Goal: Task Accomplishment & Management: Manage account settings

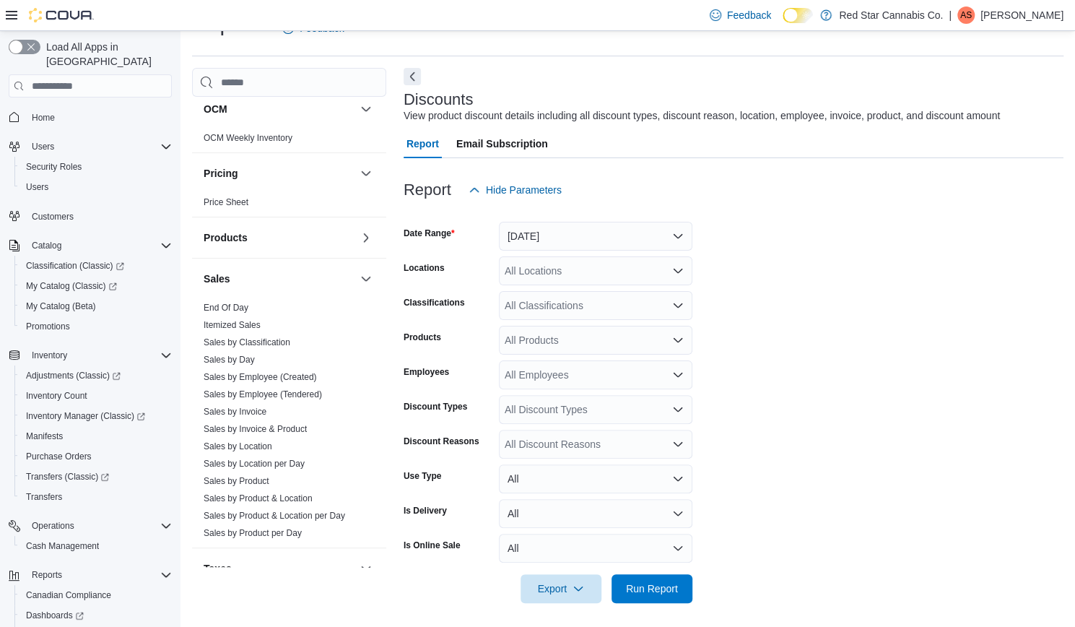
scroll to position [724, 0]
click at [240, 307] on link "End Of Day" at bounding box center [226, 307] width 45 height 10
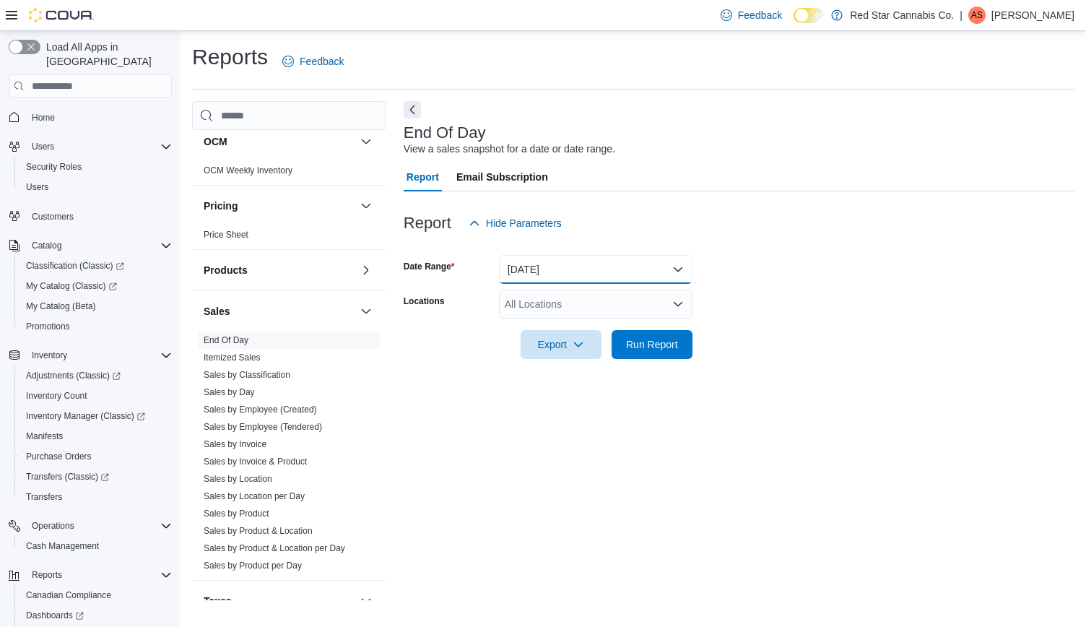
click at [543, 262] on button "[DATE]" at bounding box center [596, 269] width 194 height 29
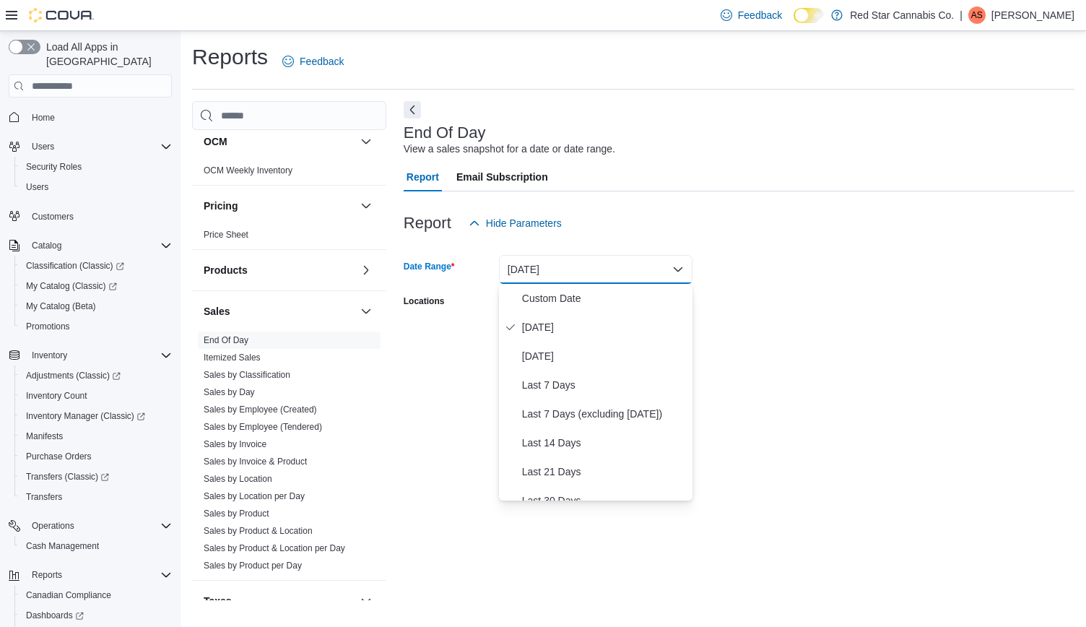
click at [757, 281] on form "Date Range [DATE] Locations All Locations Export Run Report" at bounding box center [739, 298] width 671 height 121
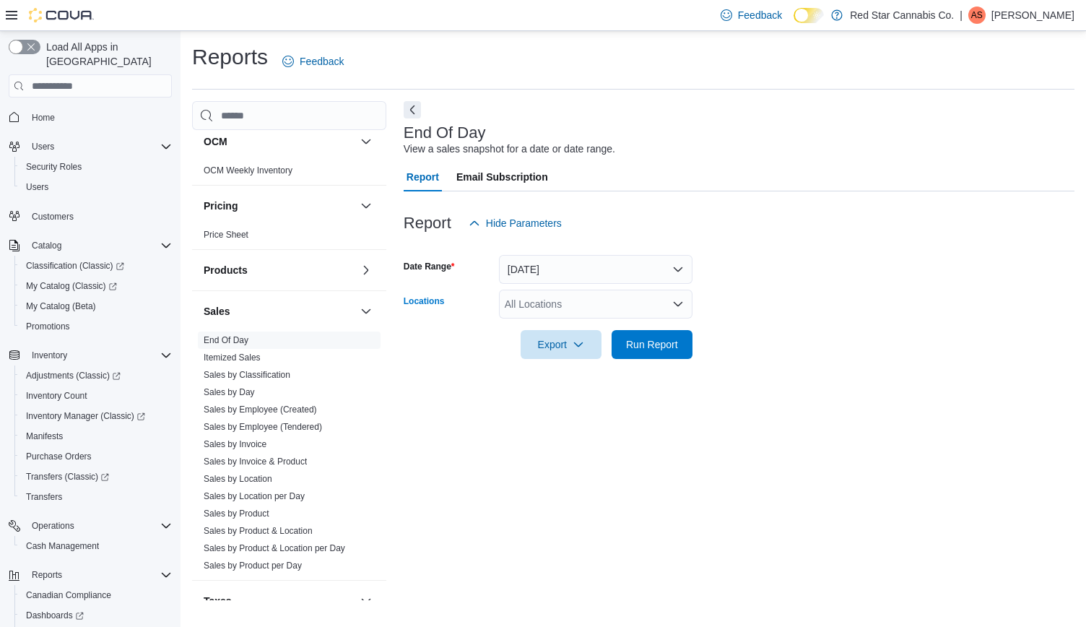
click at [590, 305] on div "All Locations" at bounding box center [596, 304] width 194 height 29
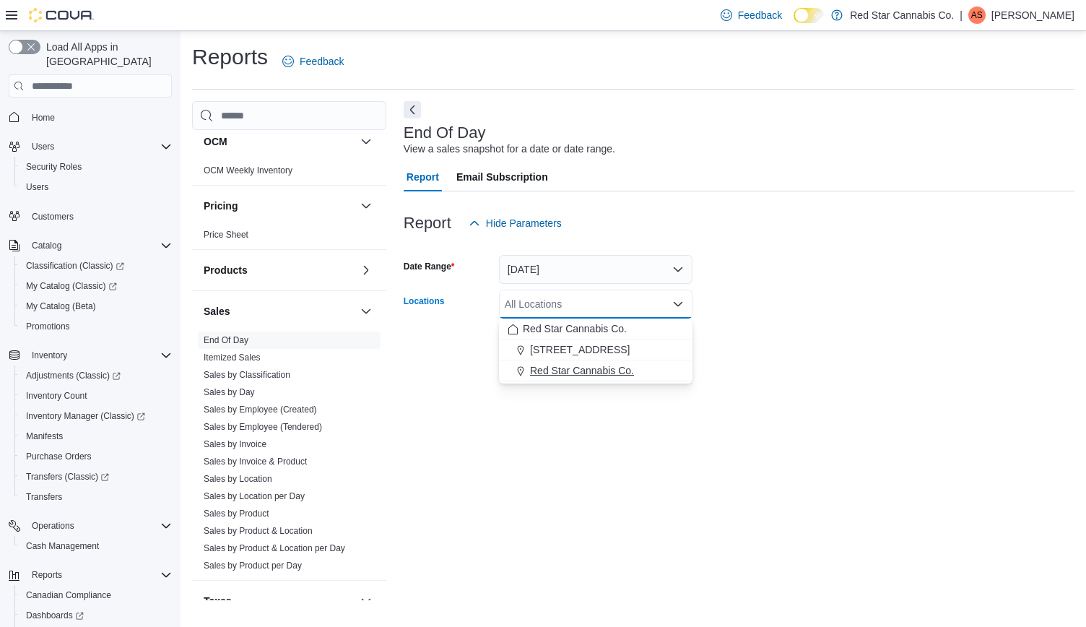
click at [575, 368] on span "Red Star Cannabis Co." at bounding box center [582, 370] width 104 height 14
click at [809, 360] on div at bounding box center [739, 367] width 671 height 17
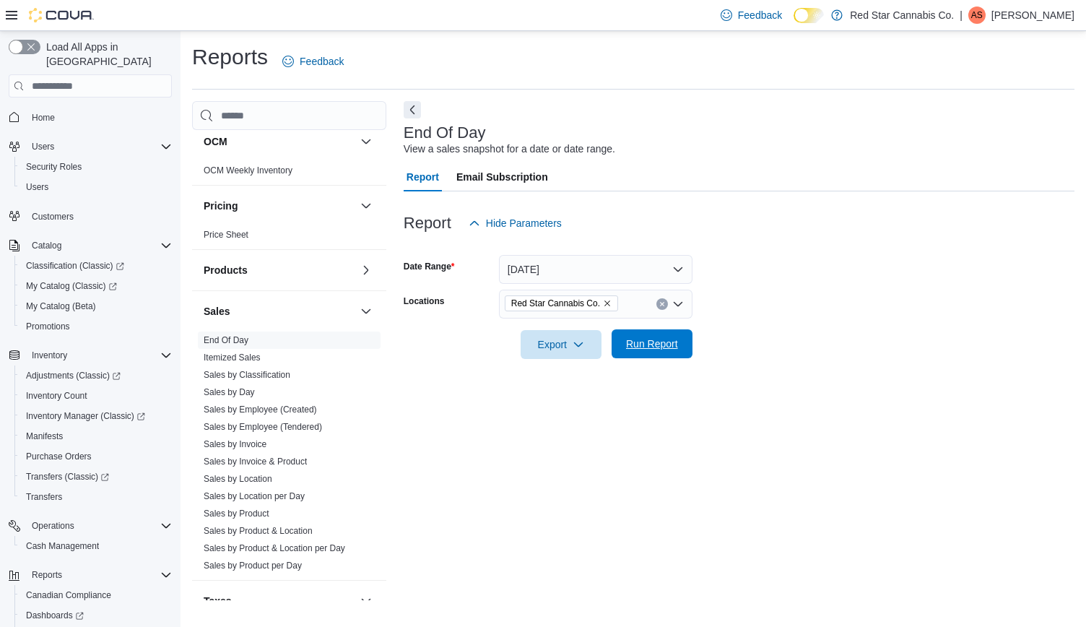
click at [669, 344] on span "Run Report" at bounding box center [652, 343] width 52 height 14
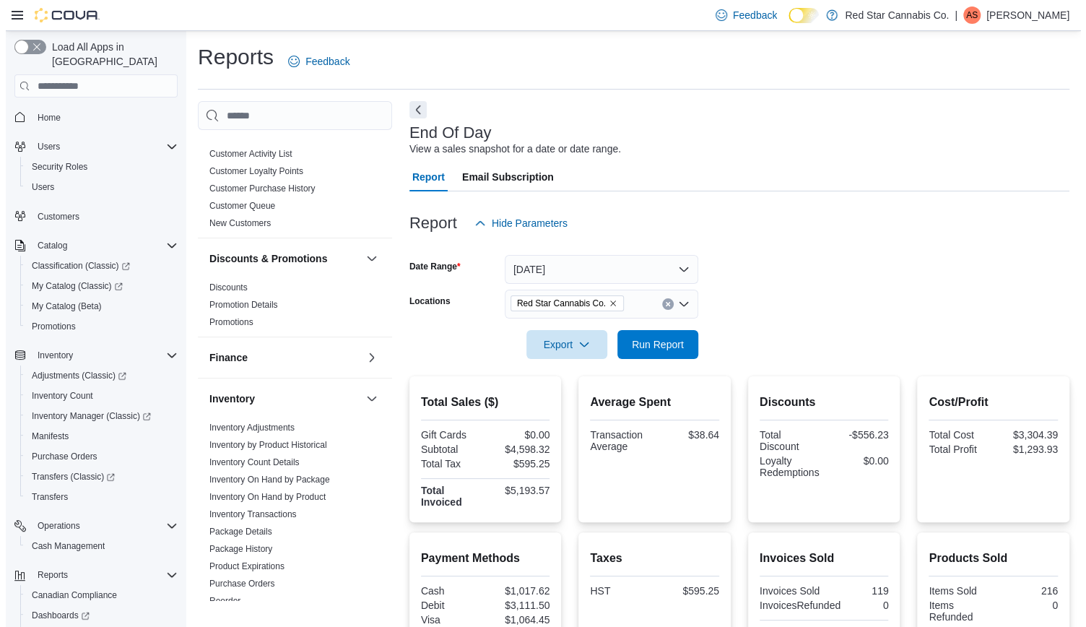
scroll to position [130, 0]
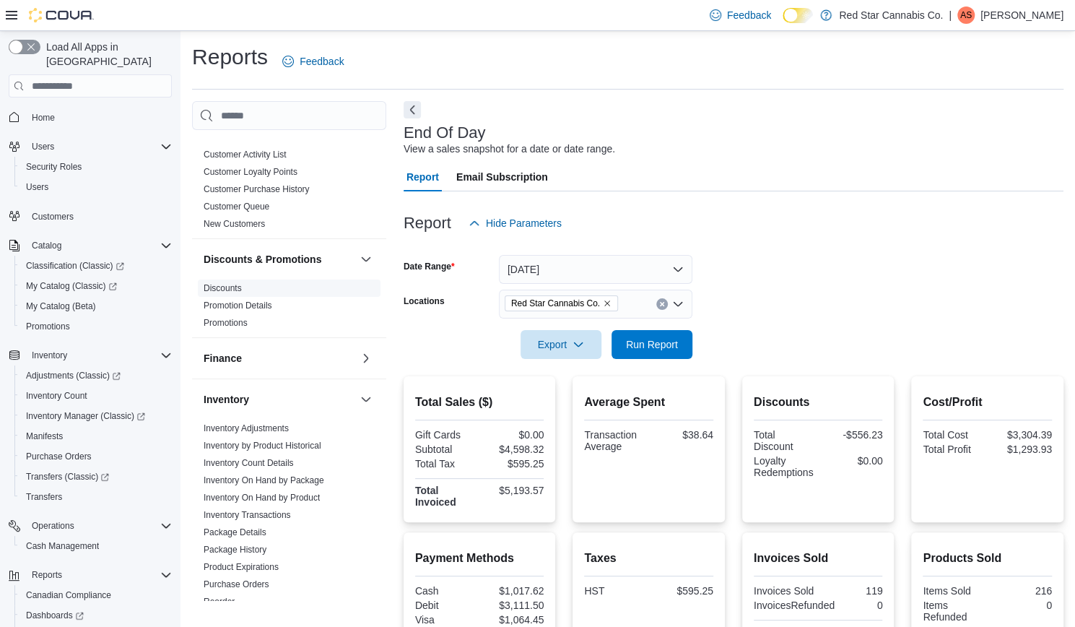
click at [227, 282] on span "Discounts" at bounding box center [223, 288] width 38 height 12
click at [225, 287] on link "Discounts" at bounding box center [223, 288] width 38 height 10
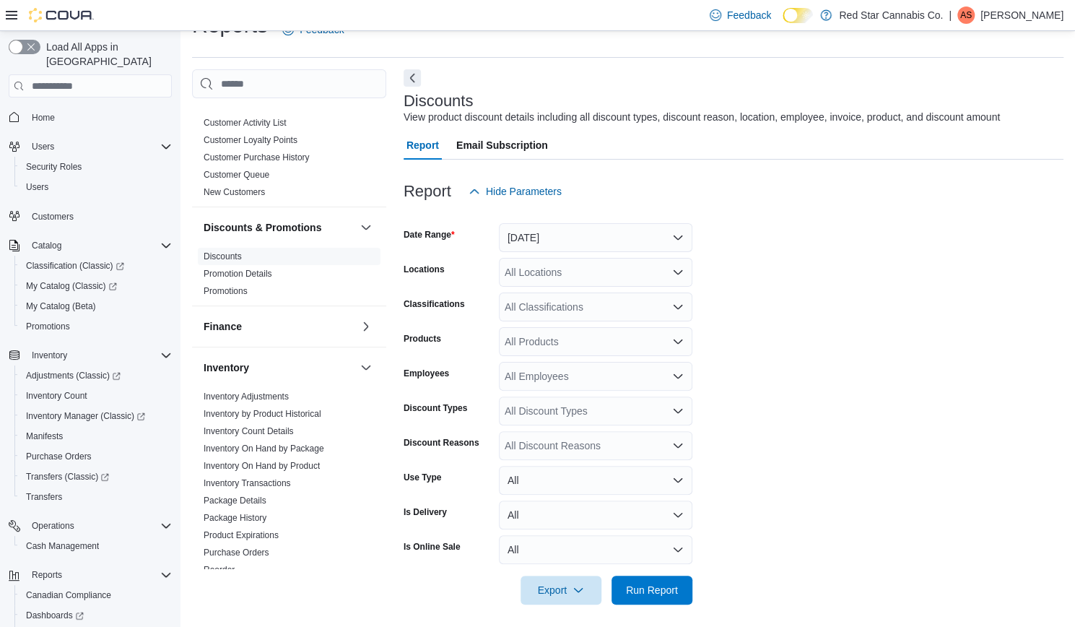
scroll to position [33, 0]
click at [527, 233] on button "[DATE]" at bounding box center [596, 236] width 194 height 29
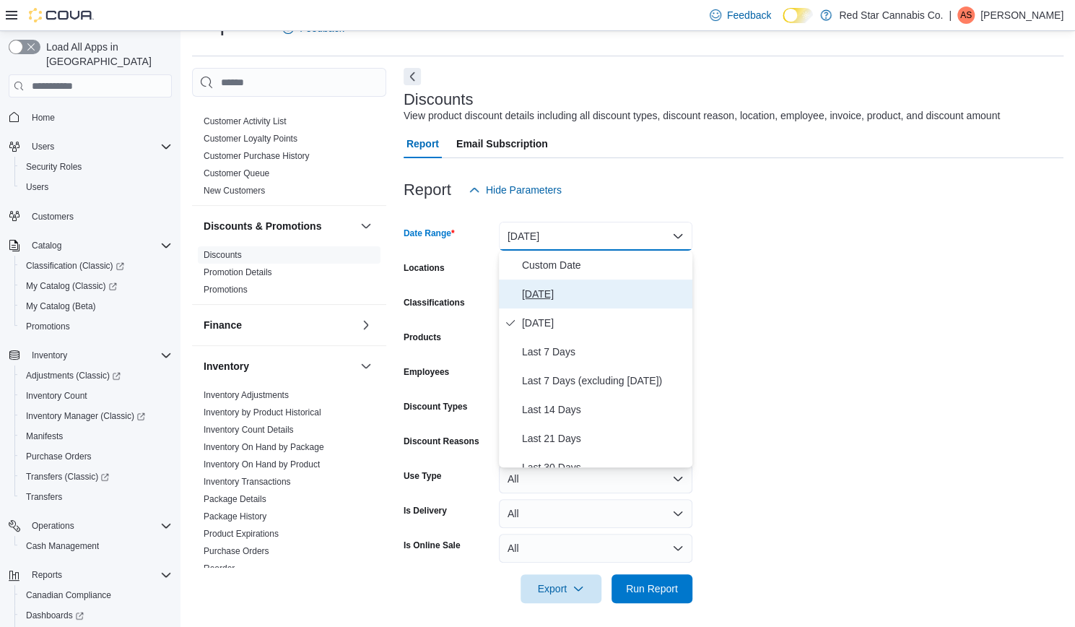
click at [537, 288] on span "[DATE]" at bounding box center [604, 293] width 165 height 17
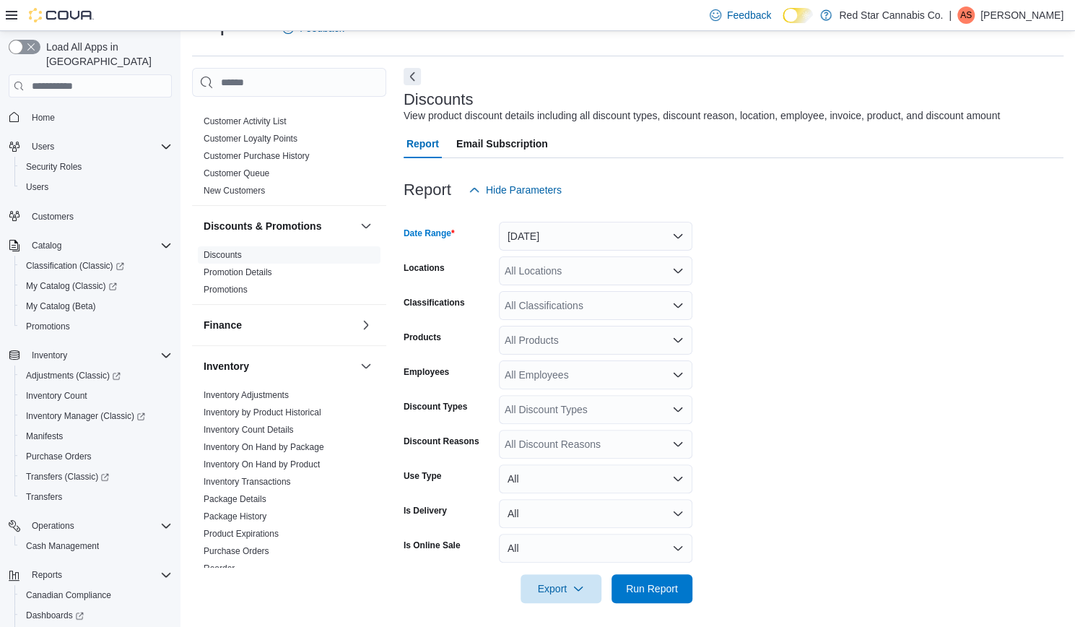
click at [744, 298] on form "Date Range [DATE] Locations All Locations Classifications All Classifications P…" at bounding box center [734, 403] width 660 height 399
click at [657, 278] on div "All Locations" at bounding box center [596, 270] width 194 height 29
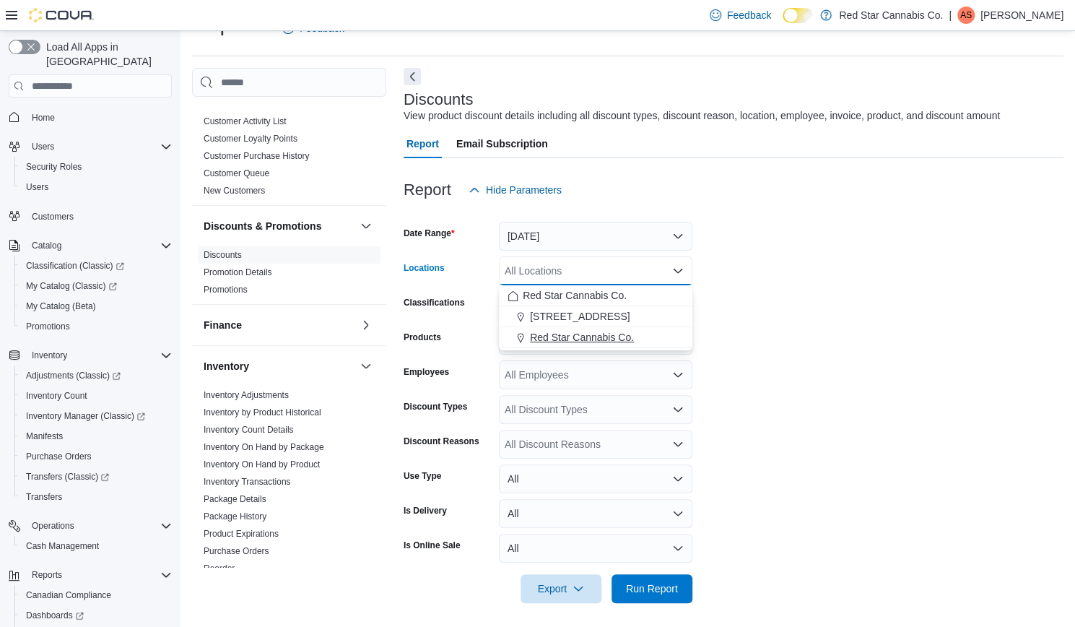
click at [625, 337] on span "Red Star Cannabis Co." at bounding box center [582, 337] width 104 height 14
click at [758, 349] on form "Date Range [DATE] Locations Red Star Cannabis Co. Combo box. Selected. Red Star…" at bounding box center [734, 403] width 660 height 399
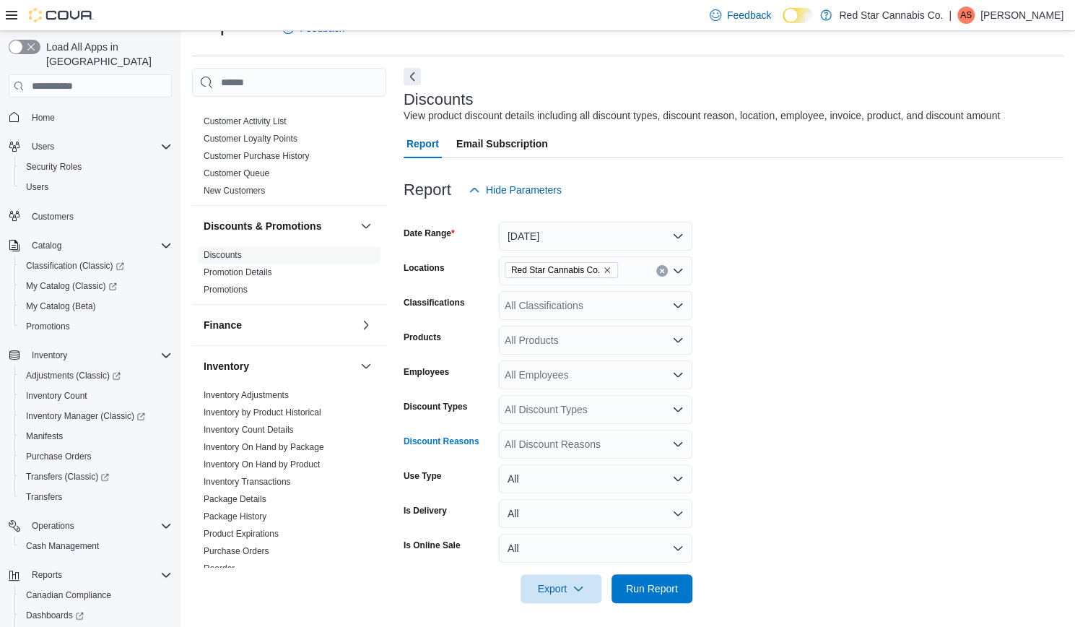
click at [565, 451] on div "All Discount Reasons" at bounding box center [596, 444] width 194 height 29
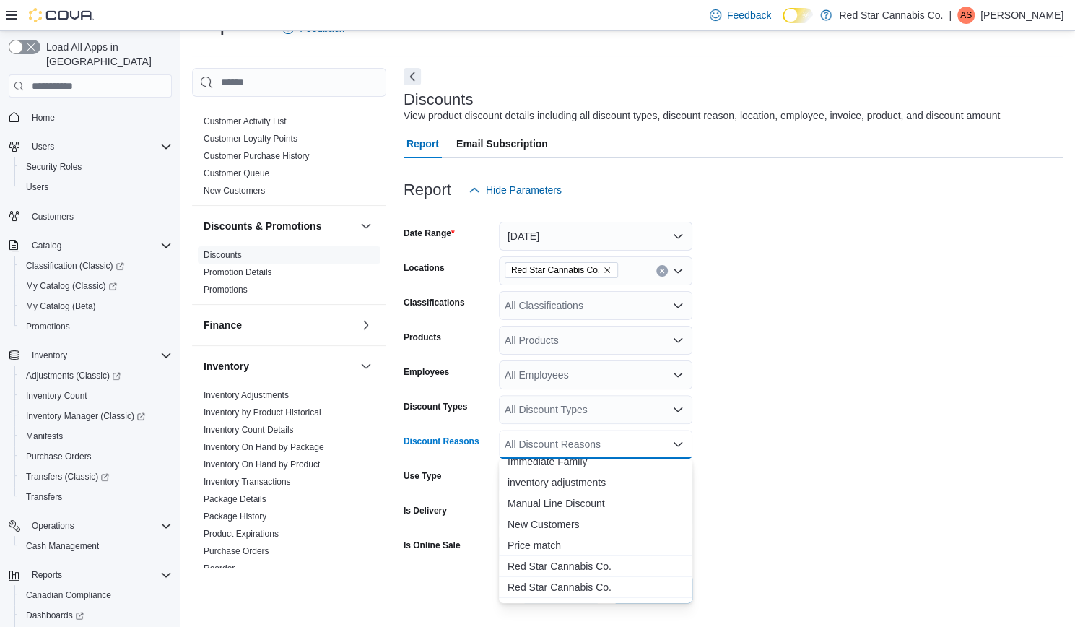
scroll to position [90, 0]
click at [550, 544] on span "Price match" at bounding box center [596, 546] width 176 height 14
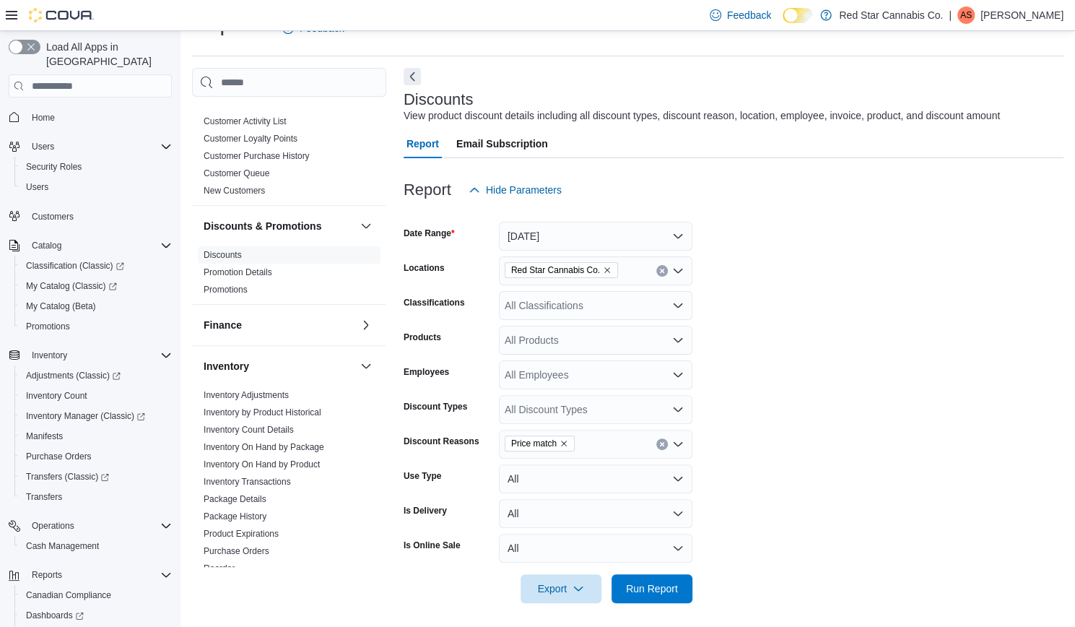
click at [752, 490] on form "Date Range [DATE] Locations Red Star Cannabis Co. Classifications All Classific…" at bounding box center [734, 403] width 660 height 399
click at [653, 584] on span "Run Report" at bounding box center [652, 588] width 52 height 14
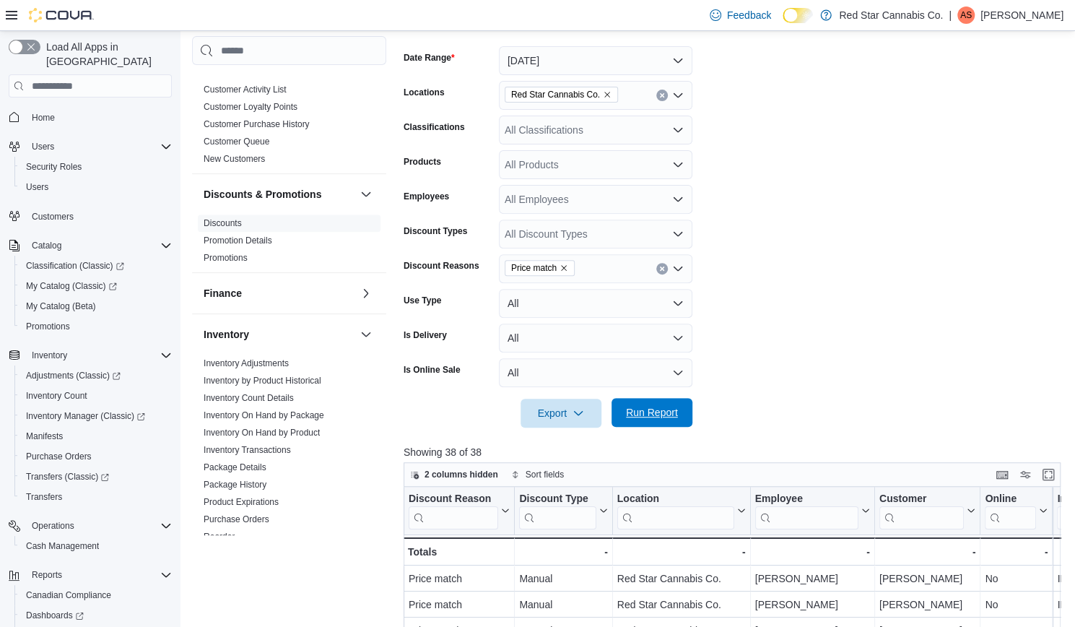
scroll to position [207, 0]
click at [685, 555] on div "-" at bounding box center [681, 552] width 129 height 17
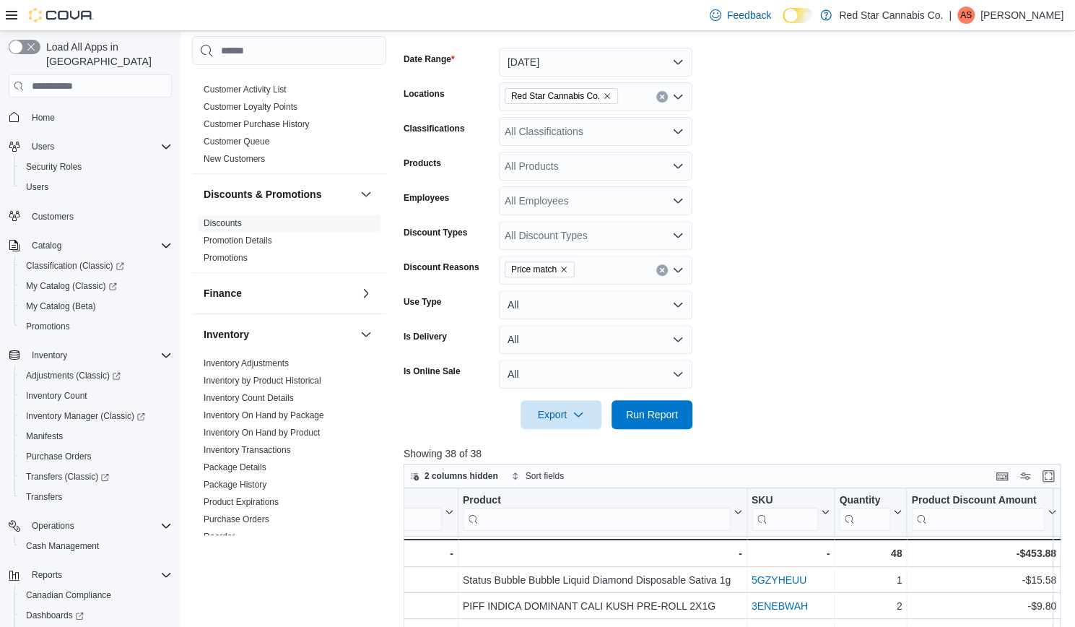
scroll to position [0, 1371]
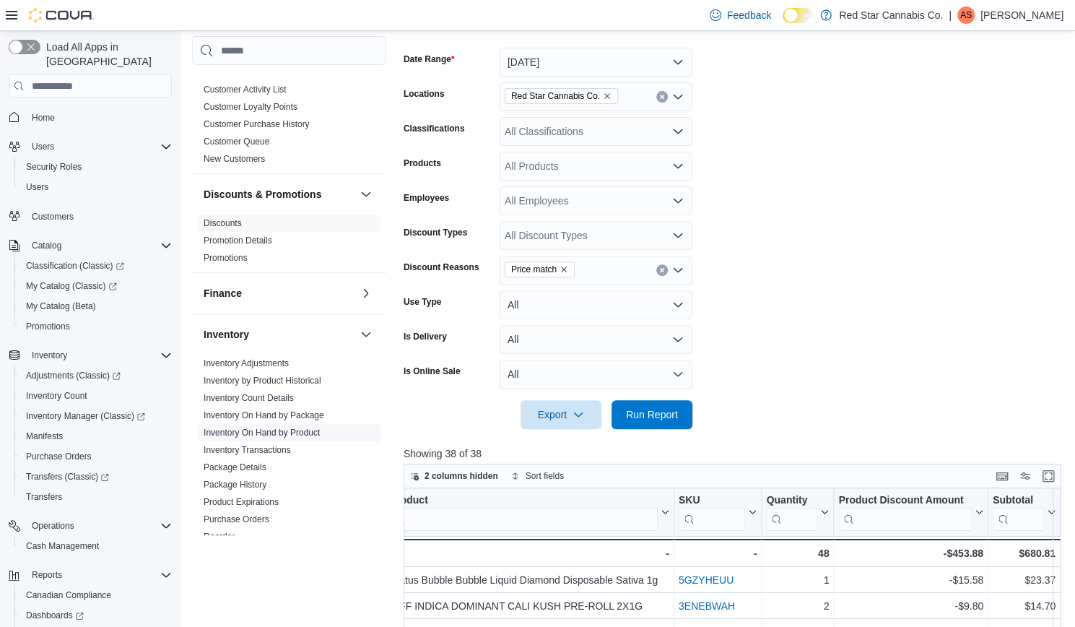
click at [264, 427] on link "Inventory On Hand by Product" at bounding box center [262, 432] width 116 height 10
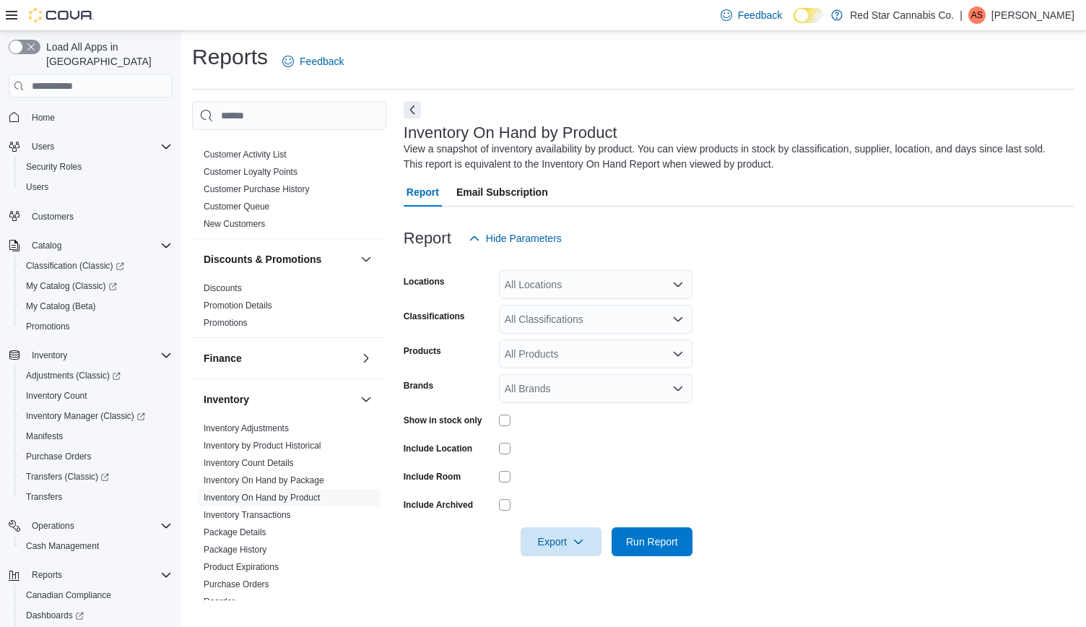
click at [547, 287] on div "All Locations" at bounding box center [596, 284] width 194 height 29
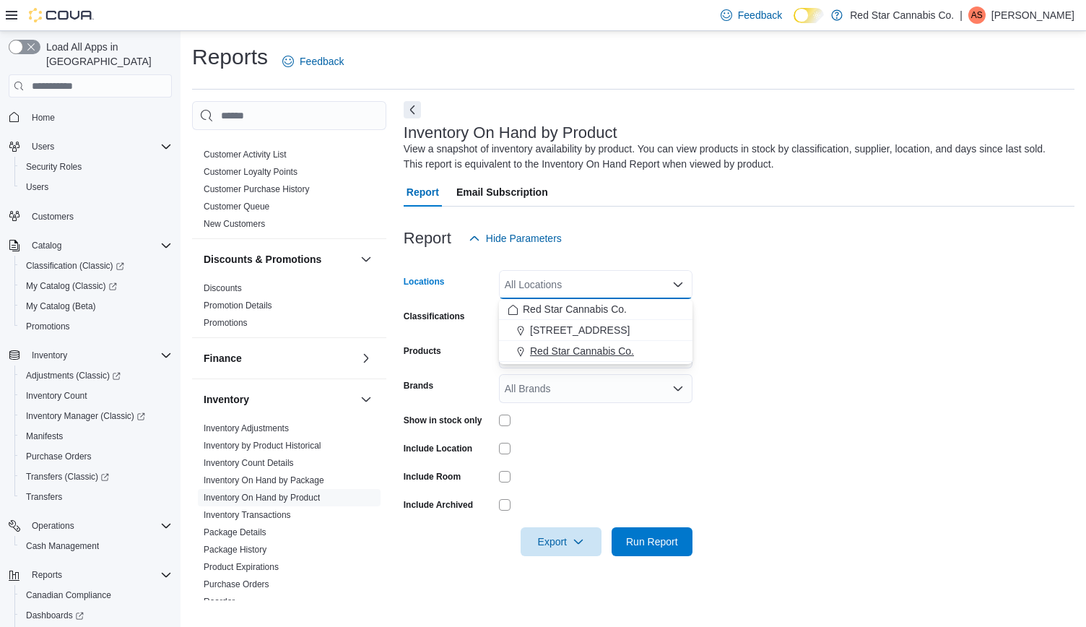
click at [594, 350] on span "Red Star Cannabis Co." at bounding box center [582, 351] width 104 height 14
click at [741, 337] on form "Locations Red Star Cannabis Co. Combo box. Selected. Red Star Cannabis Co.. Pre…" at bounding box center [739, 404] width 671 height 303
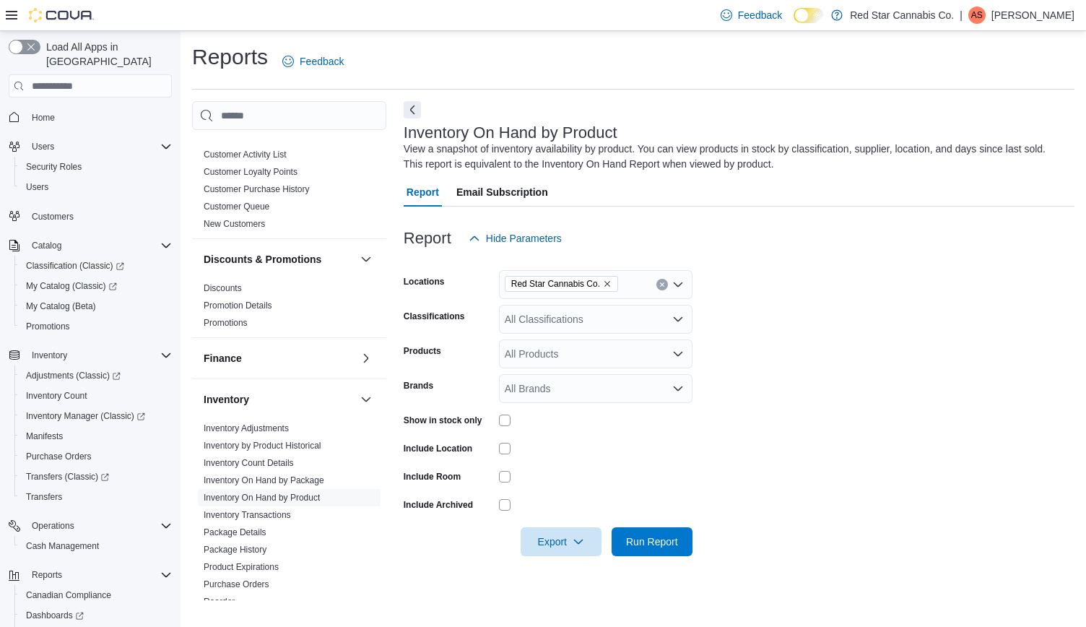
click at [597, 320] on div "All Classifications" at bounding box center [596, 319] width 194 height 29
click at [790, 366] on form "Locations Red Star Cannabis Co. Classifications All Classifications Products Al…" at bounding box center [739, 404] width 671 height 303
click at [663, 532] on span "Run Report" at bounding box center [652, 540] width 64 height 29
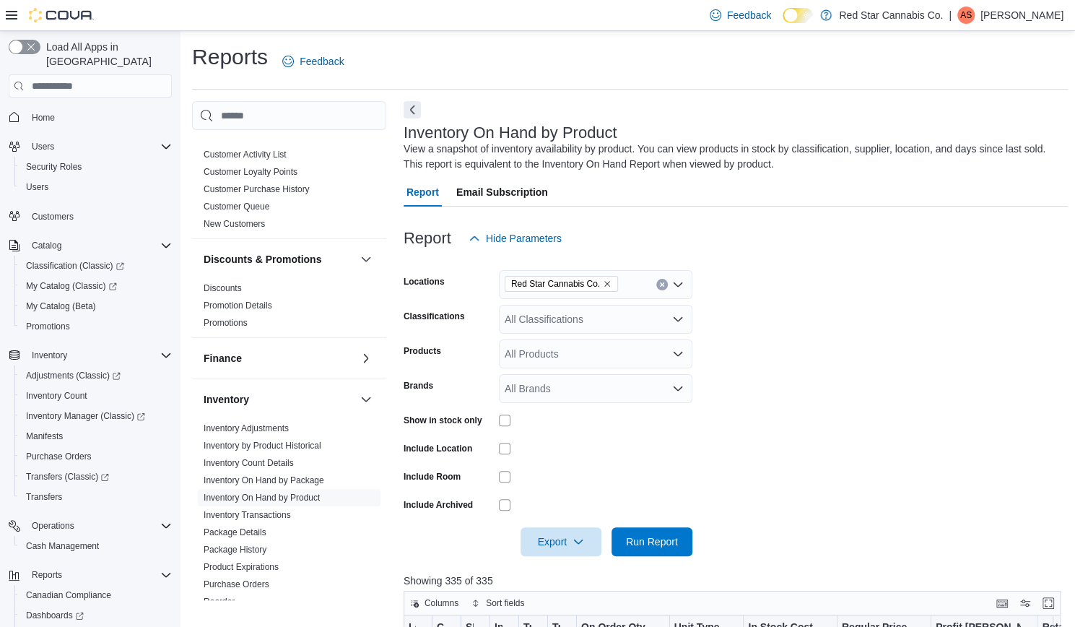
click at [872, 607] on div "Columns Sort fields" at bounding box center [733, 603] width 658 height 25
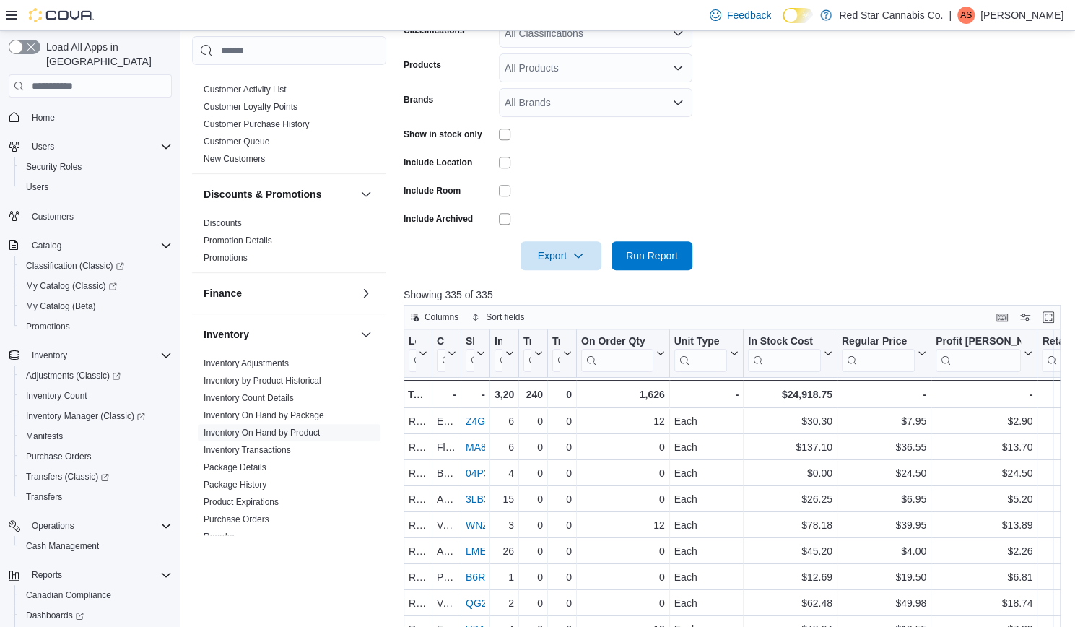
scroll to position [287, 0]
click at [45, 491] on span "Transfers" at bounding box center [44, 497] width 36 height 12
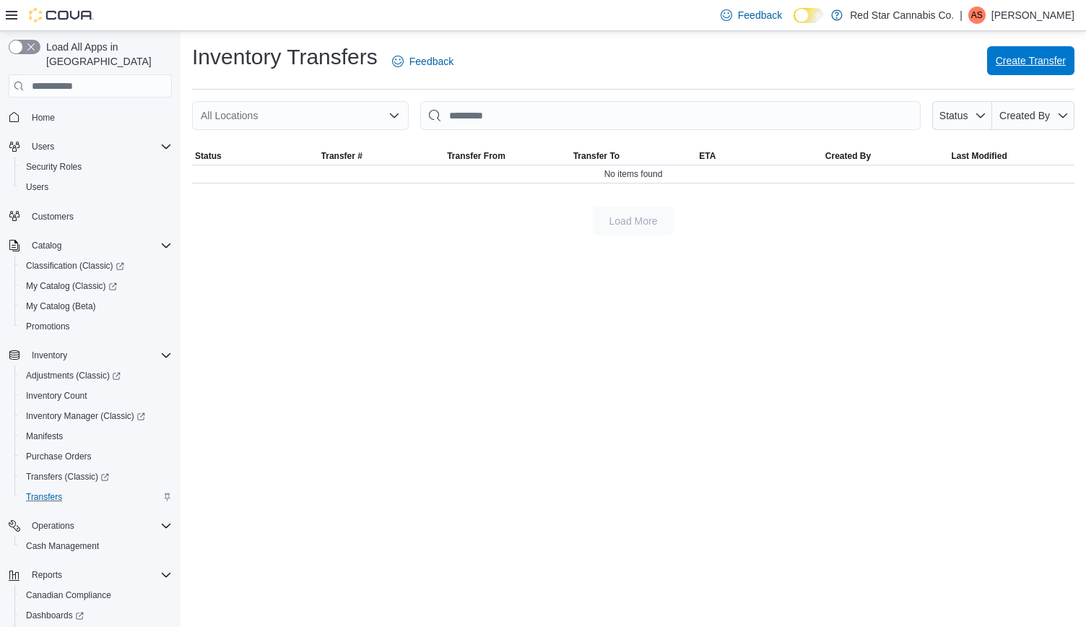
click at [1020, 57] on span "Create Transfer" at bounding box center [1031, 60] width 70 height 14
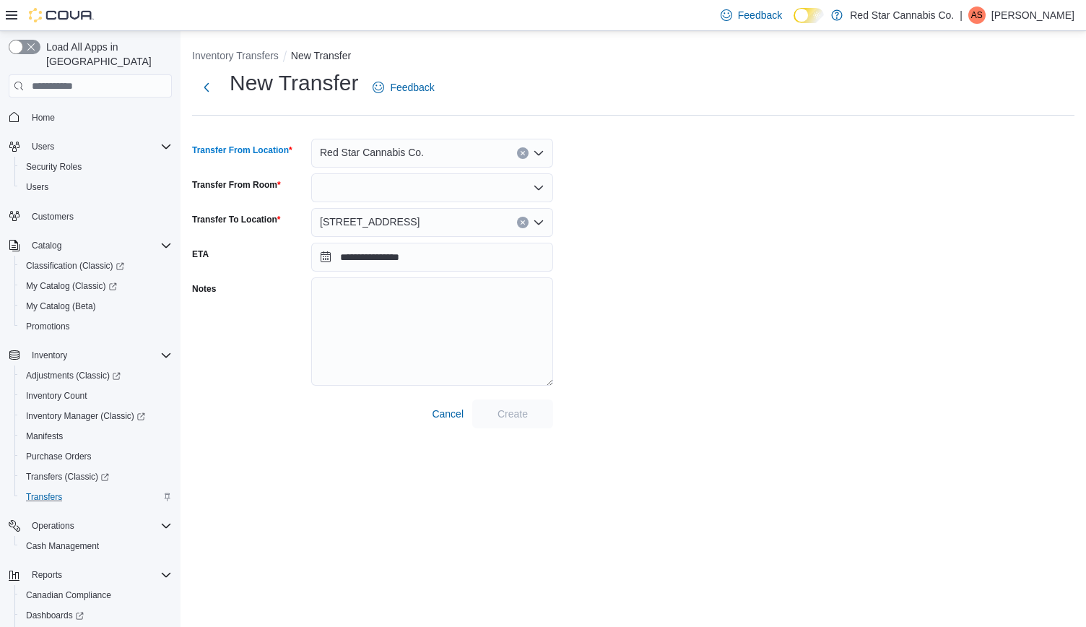
click at [521, 152] on icon "Clear input" at bounding box center [523, 154] width 4 height 4
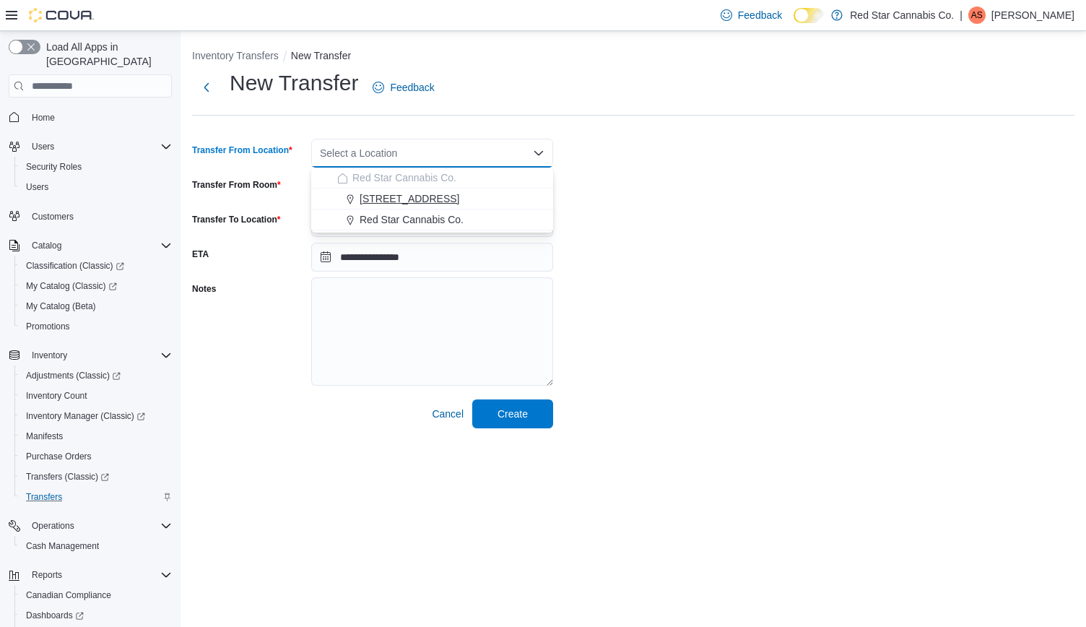
click at [425, 195] on span "[STREET_ADDRESS]" at bounding box center [410, 198] width 100 height 14
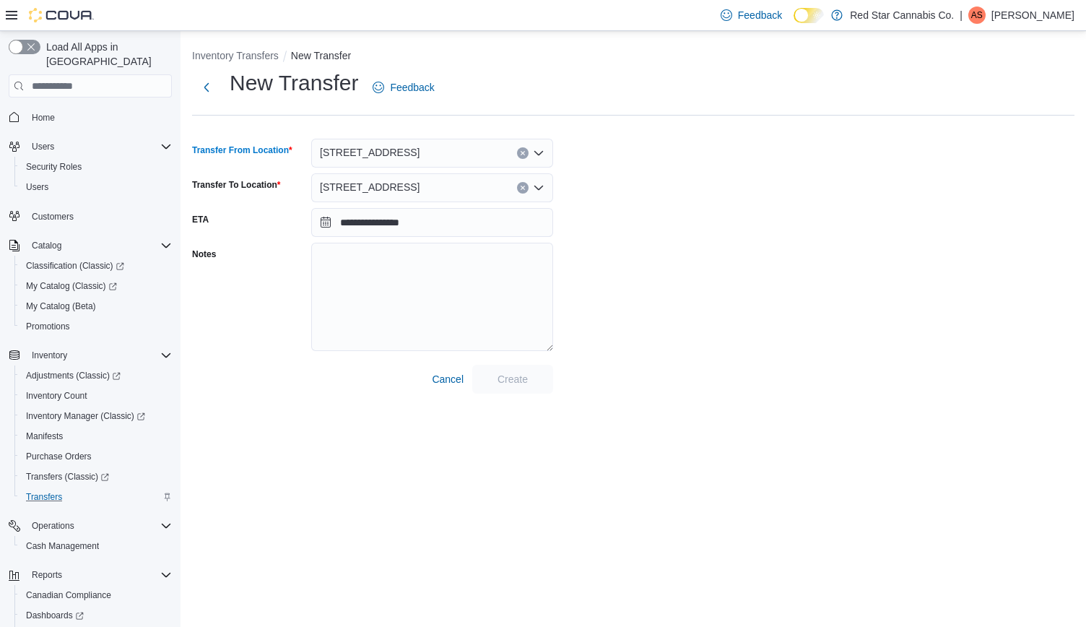
click at [540, 183] on icon "Open list of options" at bounding box center [539, 188] width 12 height 12
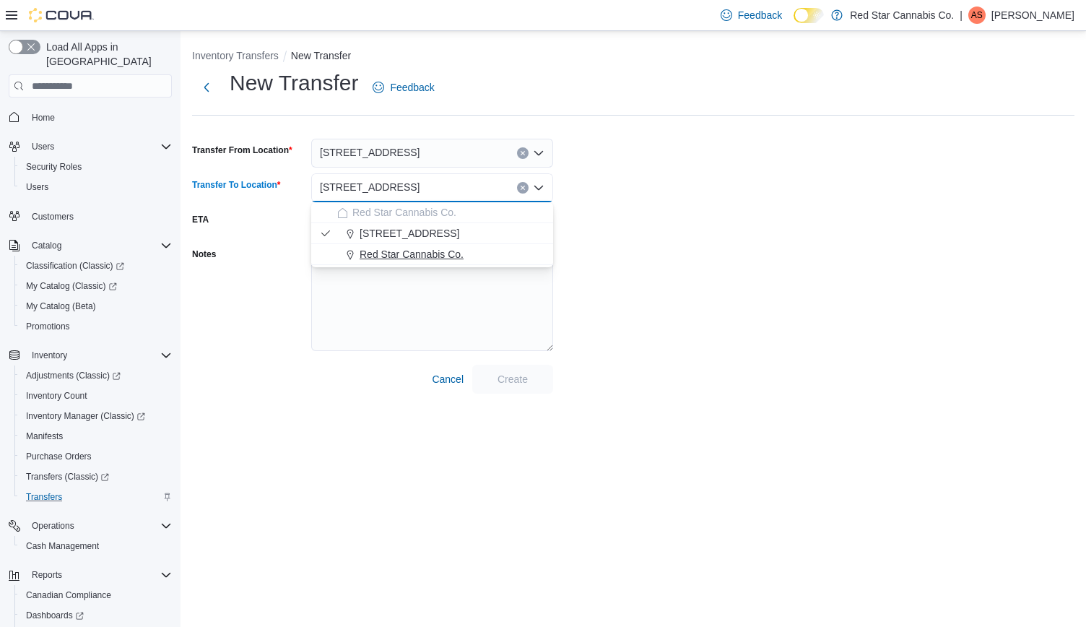
click at [451, 249] on span "Red Star Cannabis Co." at bounding box center [412, 254] width 104 height 14
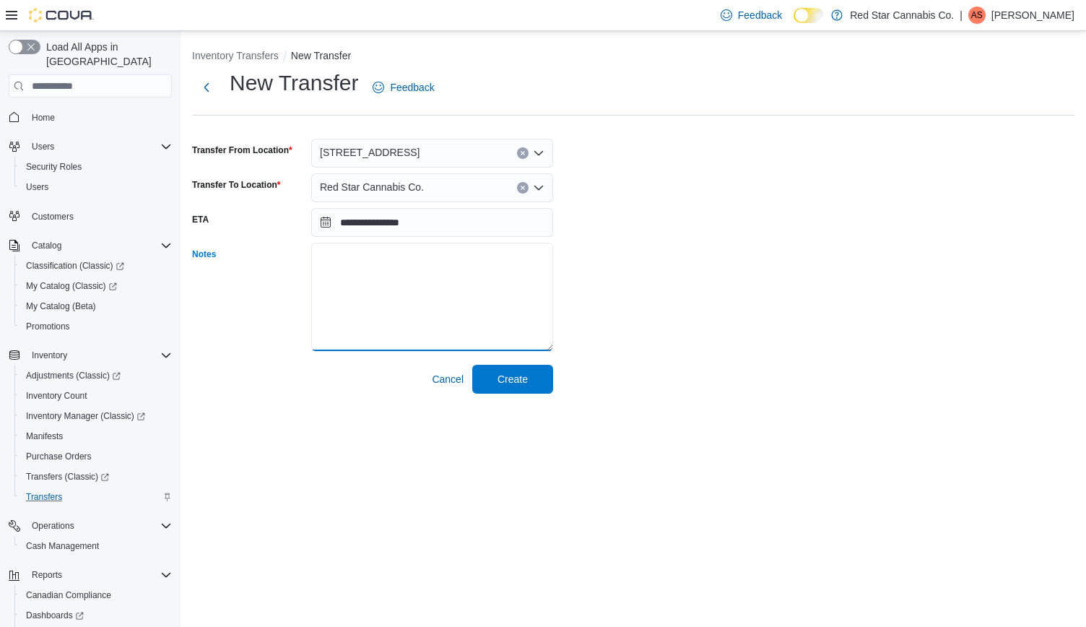
drag, startPoint x: 451, startPoint y: 249, endPoint x: 366, endPoint y: 257, distance: 84.9
click at [366, 257] on textarea "Notes" at bounding box center [432, 297] width 242 height 108
click at [357, 224] on input "**********" at bounding box center [432, 222] width 242 height 29
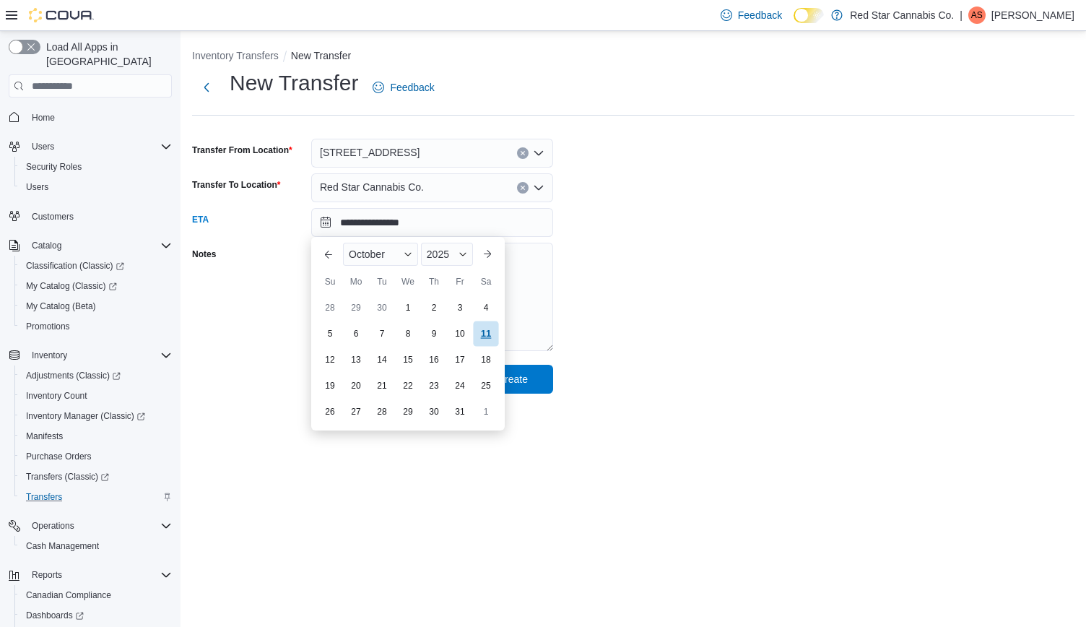
click at [485, 324] on div "11" at bounding box center [485, 333] width 25 height 25
type input "**********"
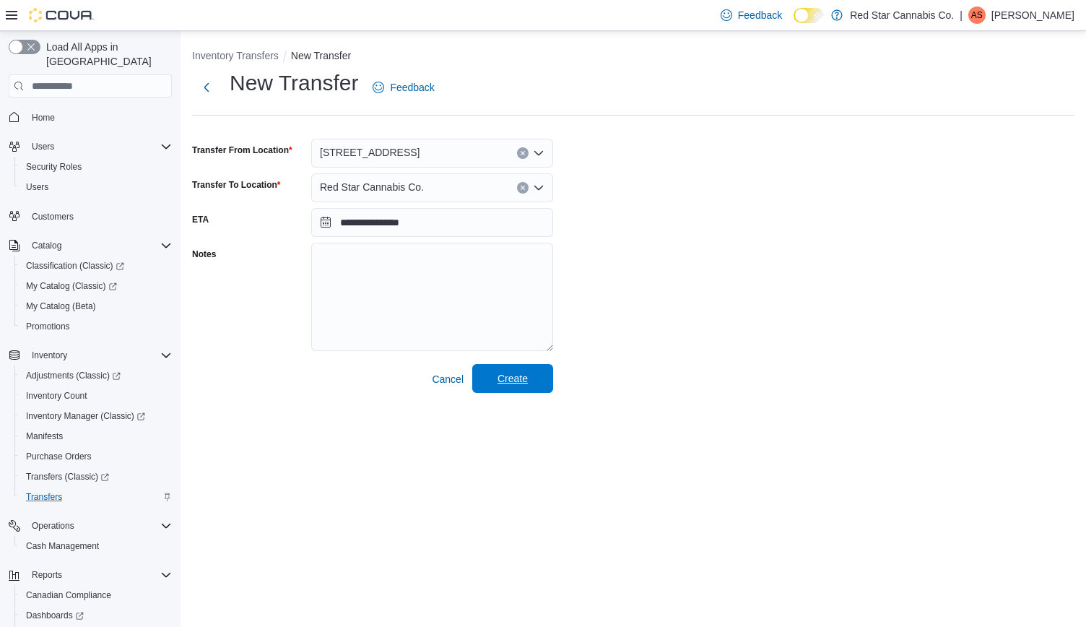
click at [504, 382] on span "Create" at bounding box center [513, 378] width 30 height 14
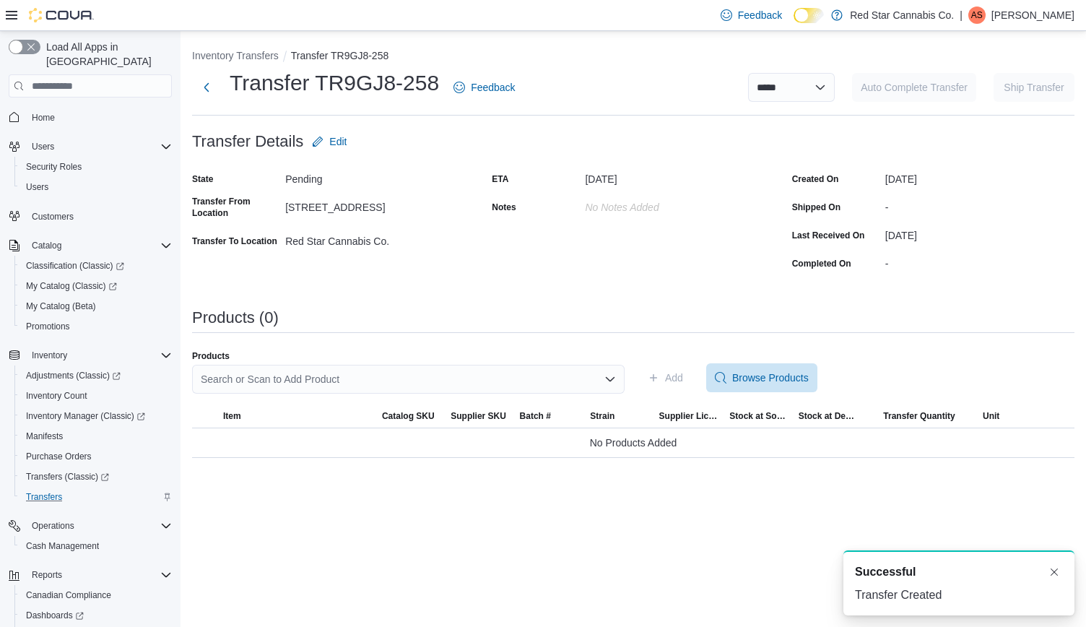
click at [276, 375] on div "Search or Scan to Add Product" at bounding box center [408, 379] width 433 height 29
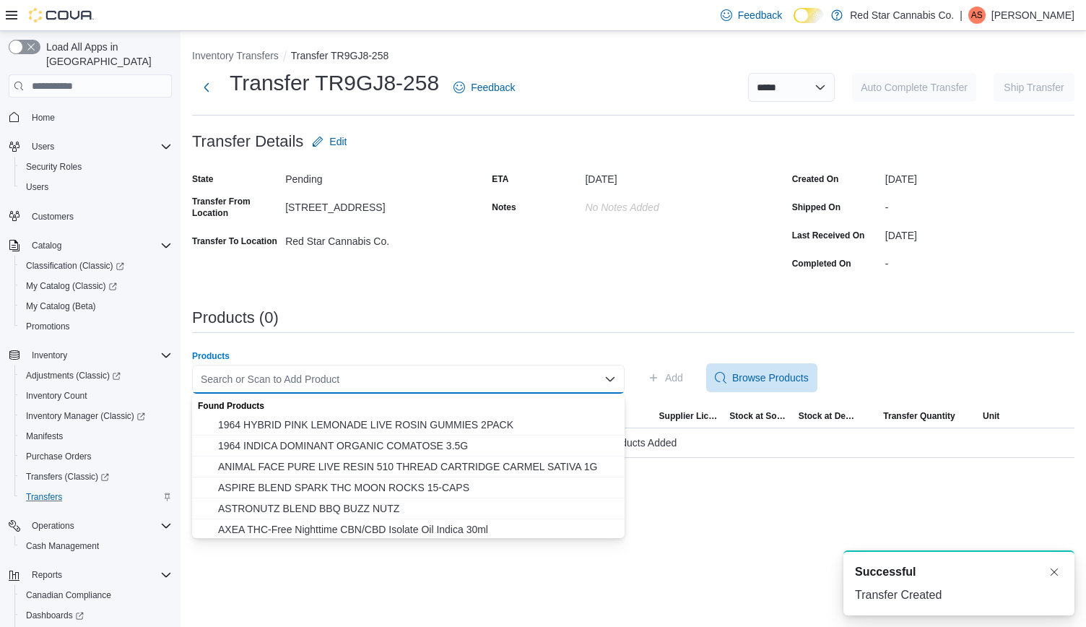
click at [279, 378] on div "Search or Scan to Add Product" at bounding box center [408, 379] width 433 height 29
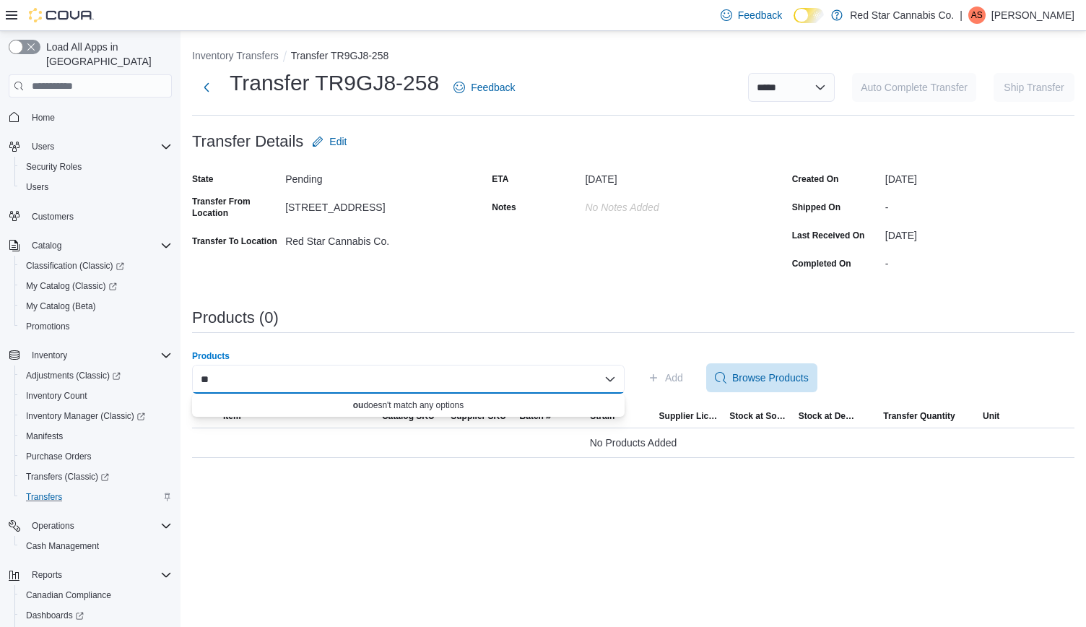
type input "*"
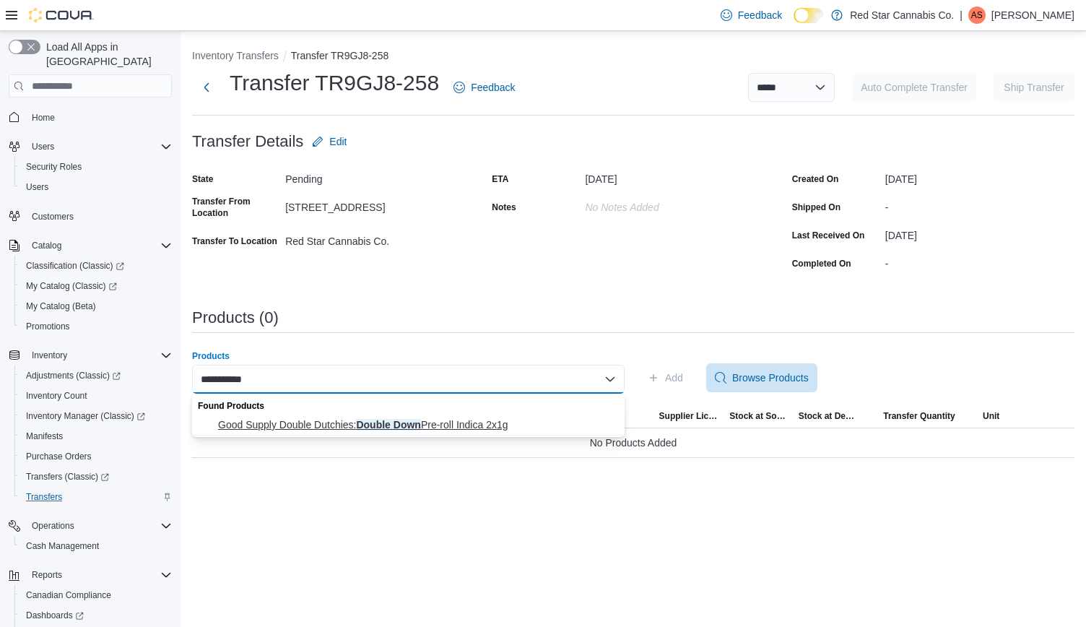
type input "**********"
click at [328, 428] on span "Good Supply Double Dutchies: Double Down Pre-roll Indica 2x1g" at bounding box center [417, 424] width 398 height 14
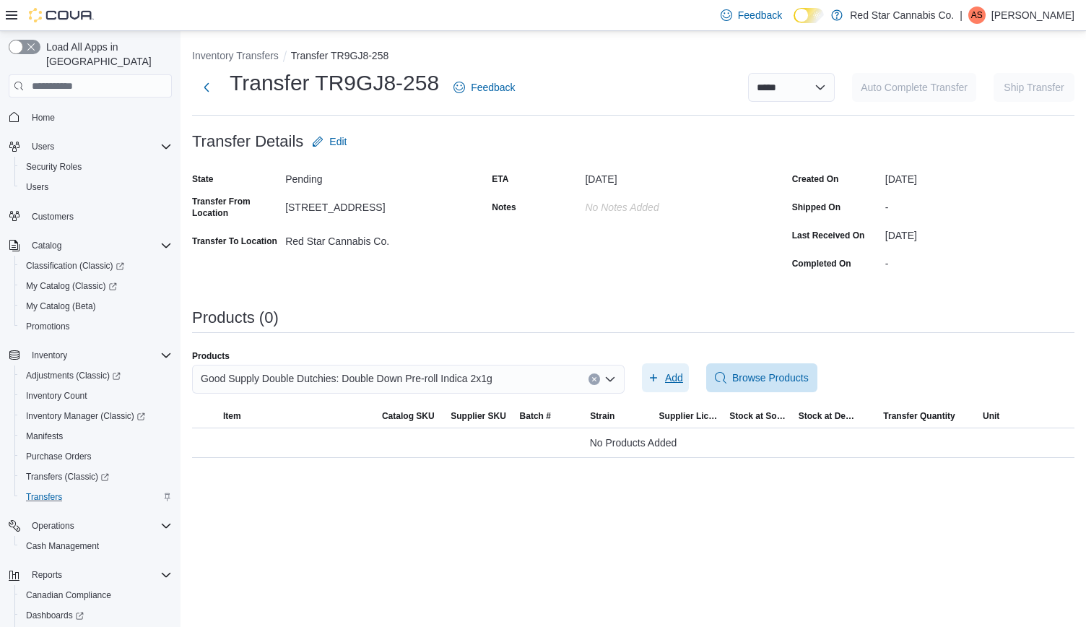
click at [665, 375] on span "Add" at bounding box center [674, 377] width 18 height 14
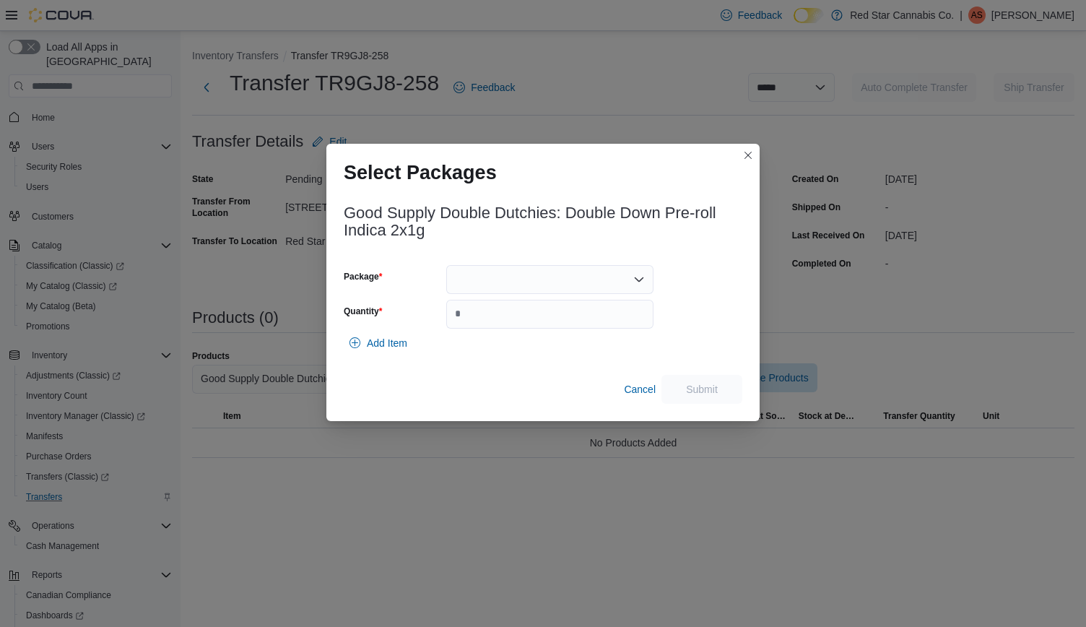
click at [563, 279] on div at bounding box center [549, 279] width 207 height 29
click at [513, 322] on span "3101739215" at bounding box center [558, 325] width 173 height 14
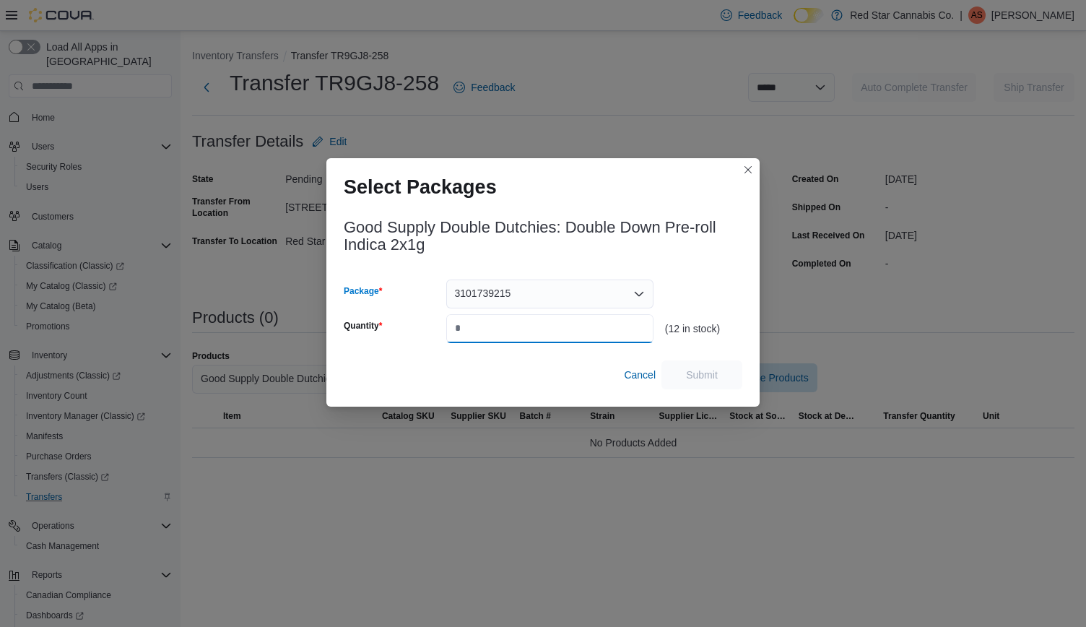
click at [465, 332] on input "Quantity" at bounding box center [549, 328] width 207 height 29
type input "*"
click at [687, 371] on span "Submit" at bounding box center [702, 374] width 32 height 14
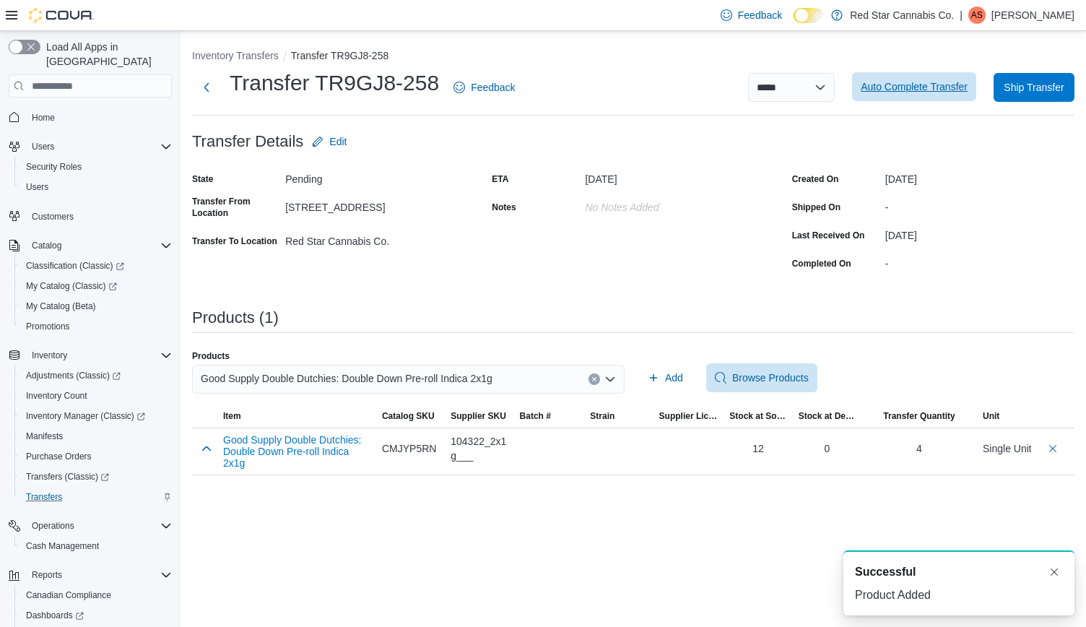
click at [861, 84] on span "Auto Complete Transfer" at bounding box center [914, 86] width 107 height 14
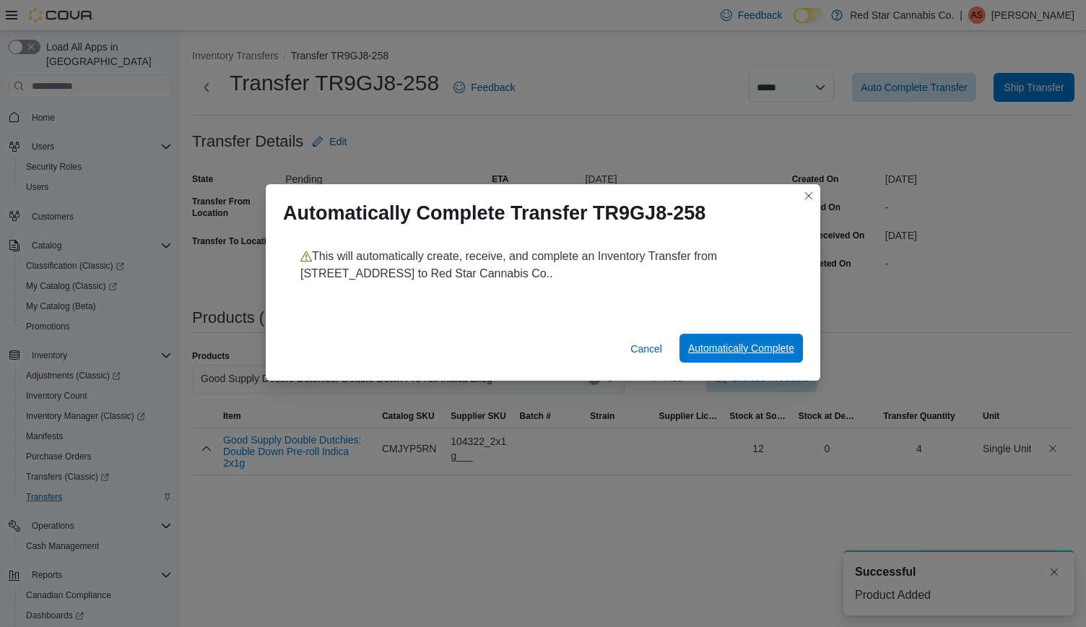
click at [716, 346] on span "Automatically Complete" at bounding box center [741, 348] width 106 height 14
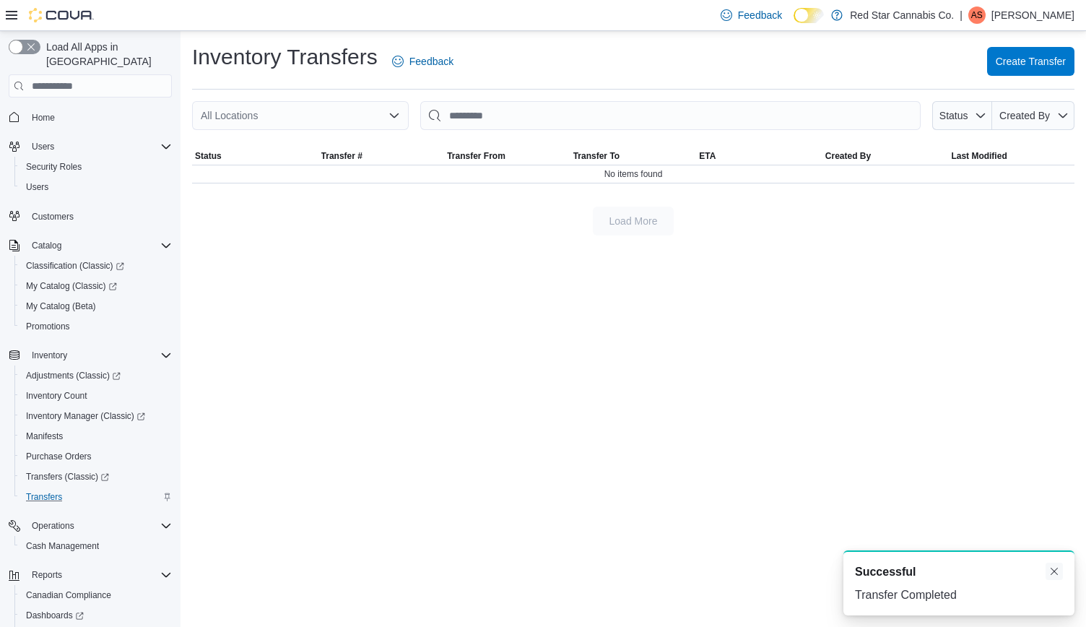
click at [1053, 574] on button "Dismiss toast" at bounding box center [1054, 571] width 17 height 17
